Goal: Task Accomplishment & Management: Manage account settings

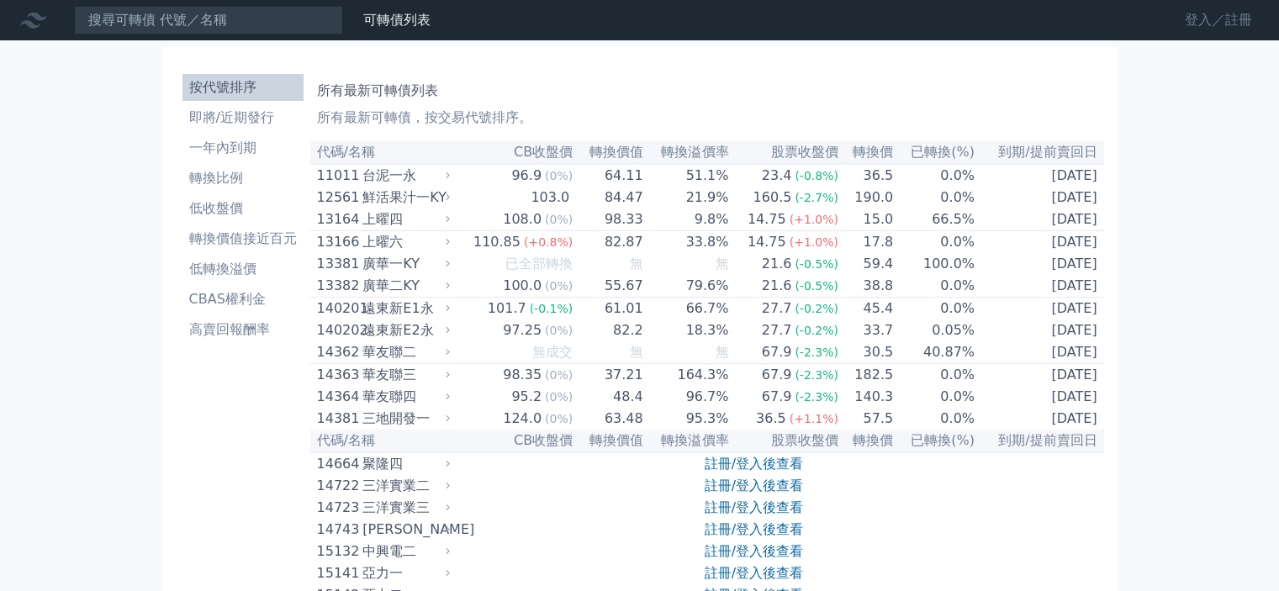
click at [1206, 19] on link "登入／註冊" at bounding box center [1218, 20] width 94 height 27
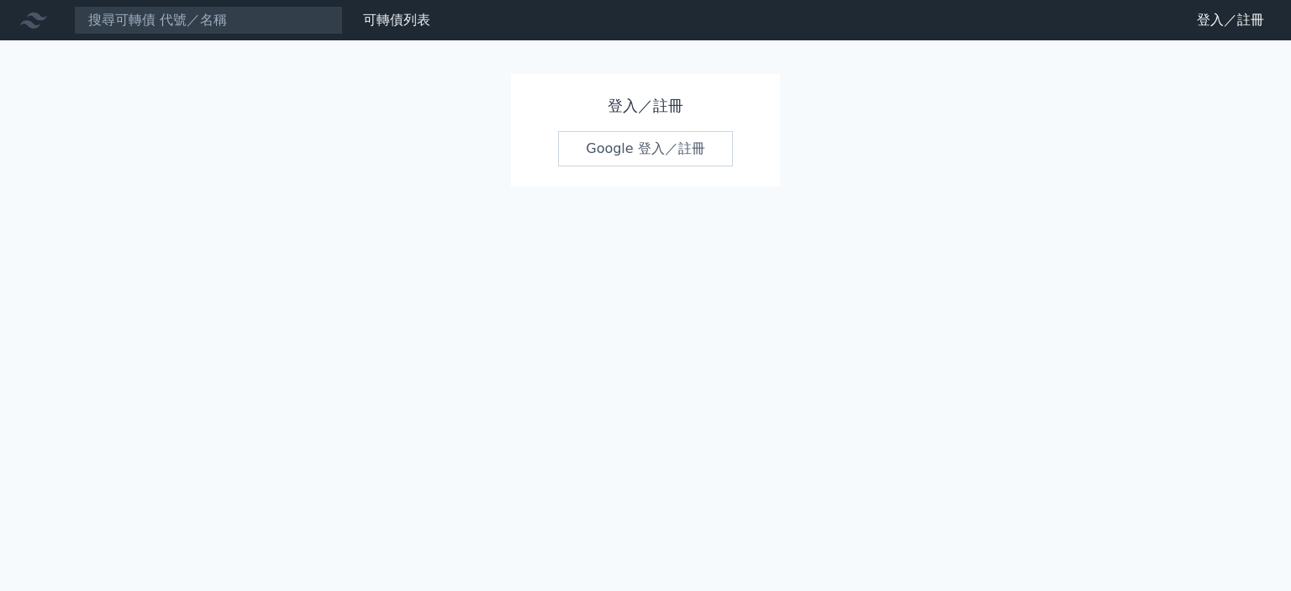
click at [592, 150] on link "Google 登入／註冊" at bounding box center [645, 148] width 175 height 35
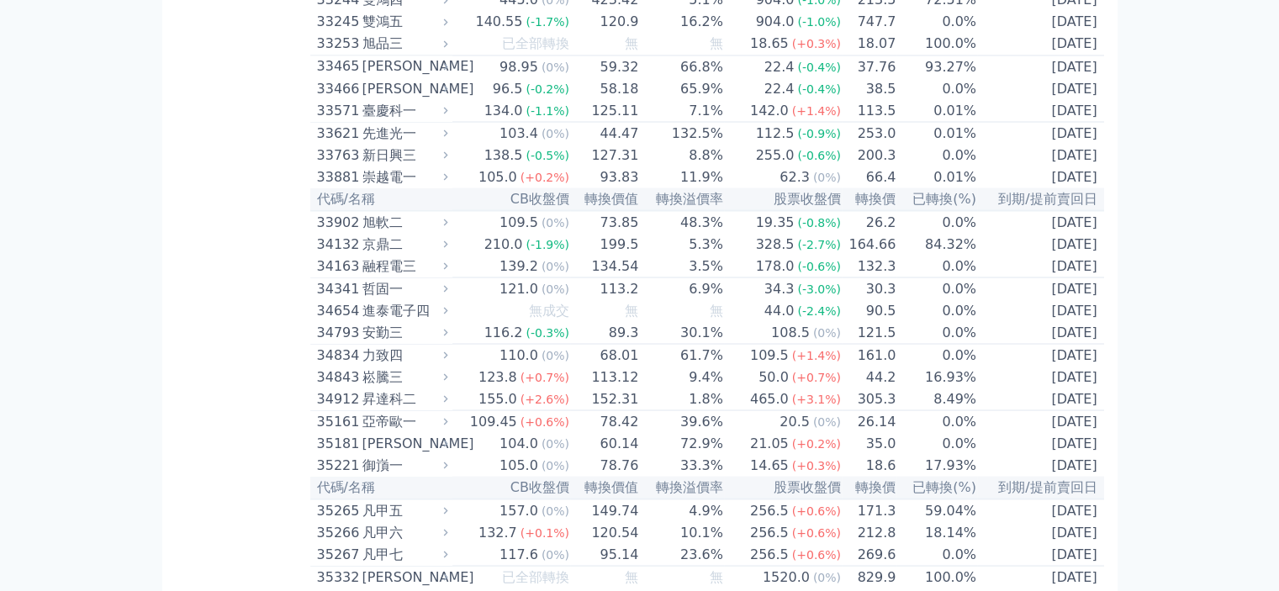
scroll to position [3139, 0]
